Goal: Find specific page/section: Find specific page/section

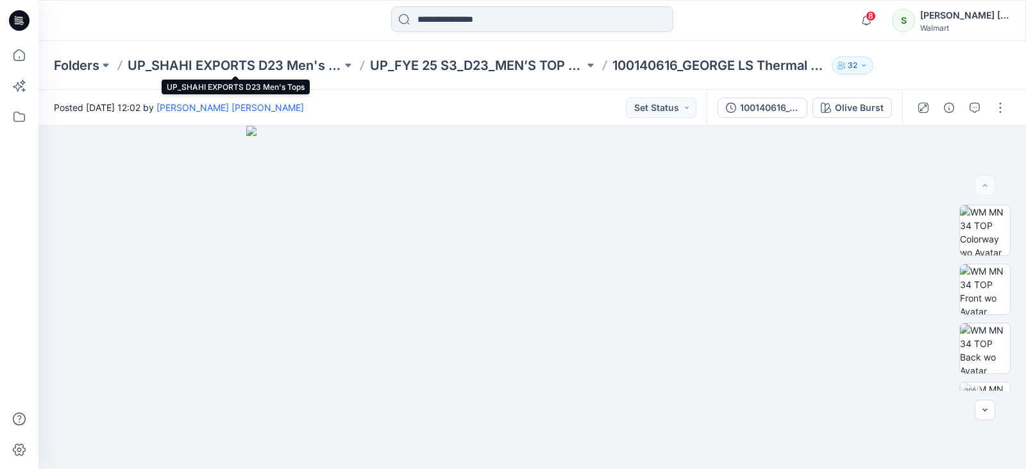
click at [317, 64] on p "UP_SHAHI EXPORTS D23 Men's Tops" at bounding box center [235, 65] width 214 height 18
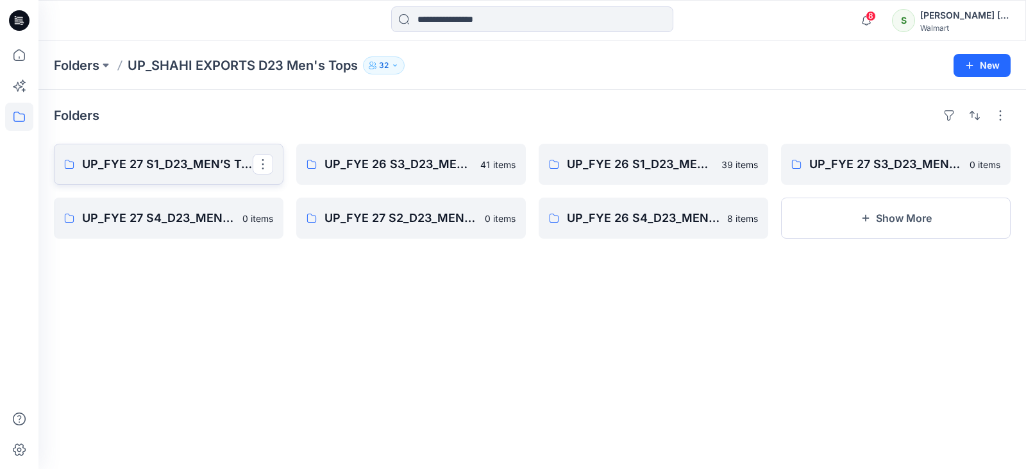
click at [180, 171] on p "UP_FYE 27 S1_D23_MEN’S TOP SHAHI" at bounding box center [167, 164] width 171 height 18
